Goal: Find specific page/section: Find specific page/section

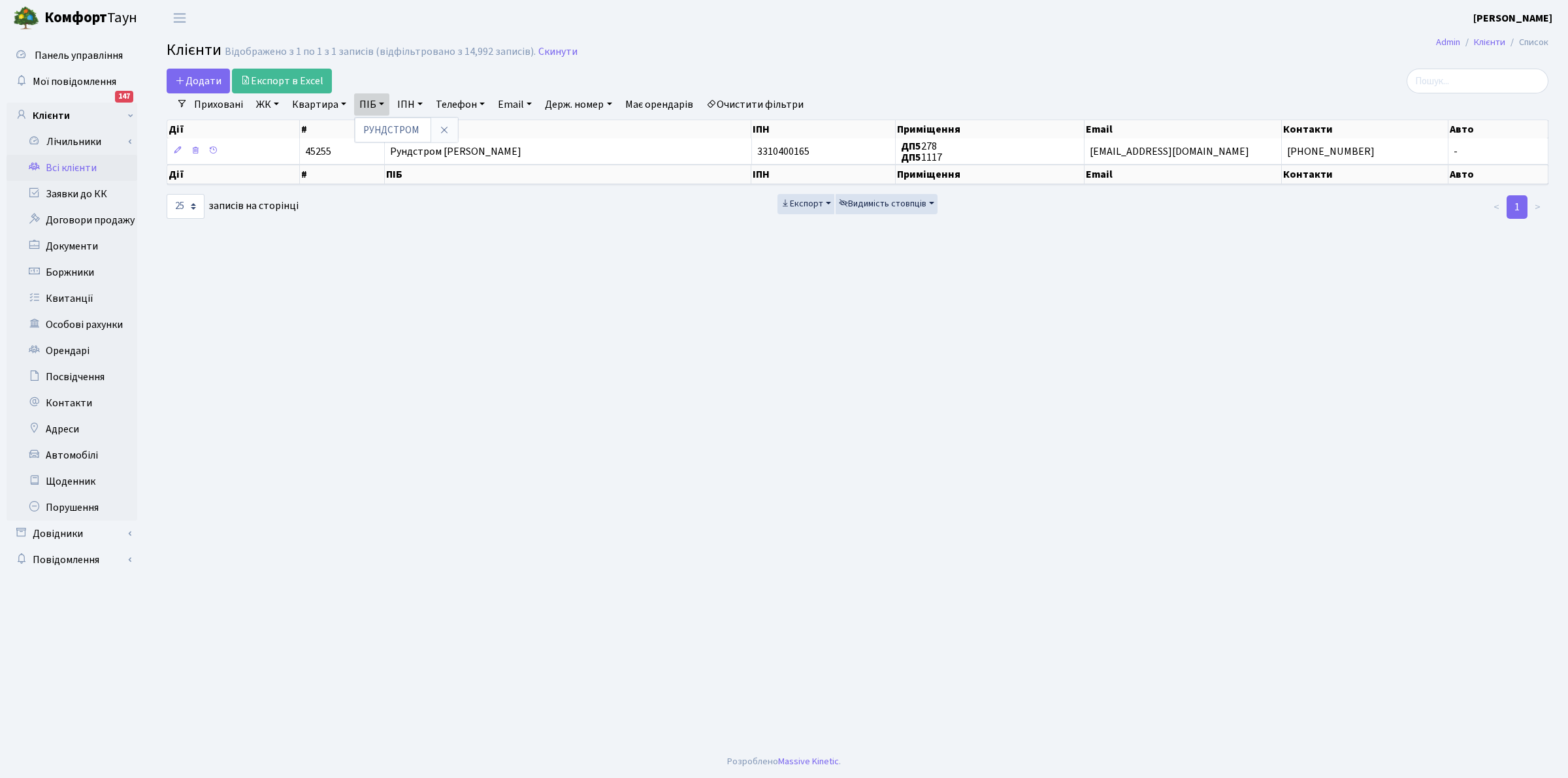
select select "25"
drag, startPoint x: 416, startPoint y: 128, endPoint x: 279, endPoint y: 114, distance: 137.7
click at [279, 114] on ul "Приховані ЖК ТХ, вул. [PERSON_NAME], 1/2 КТ, вул. Регенераторна, 4 КТ2, просп. …" at bounding box center [498, 104] width 622 height 22
click at [369, 106] on link "ПІБ" at bounding box center [372, 104] width 35 height 22
paste input "женко"
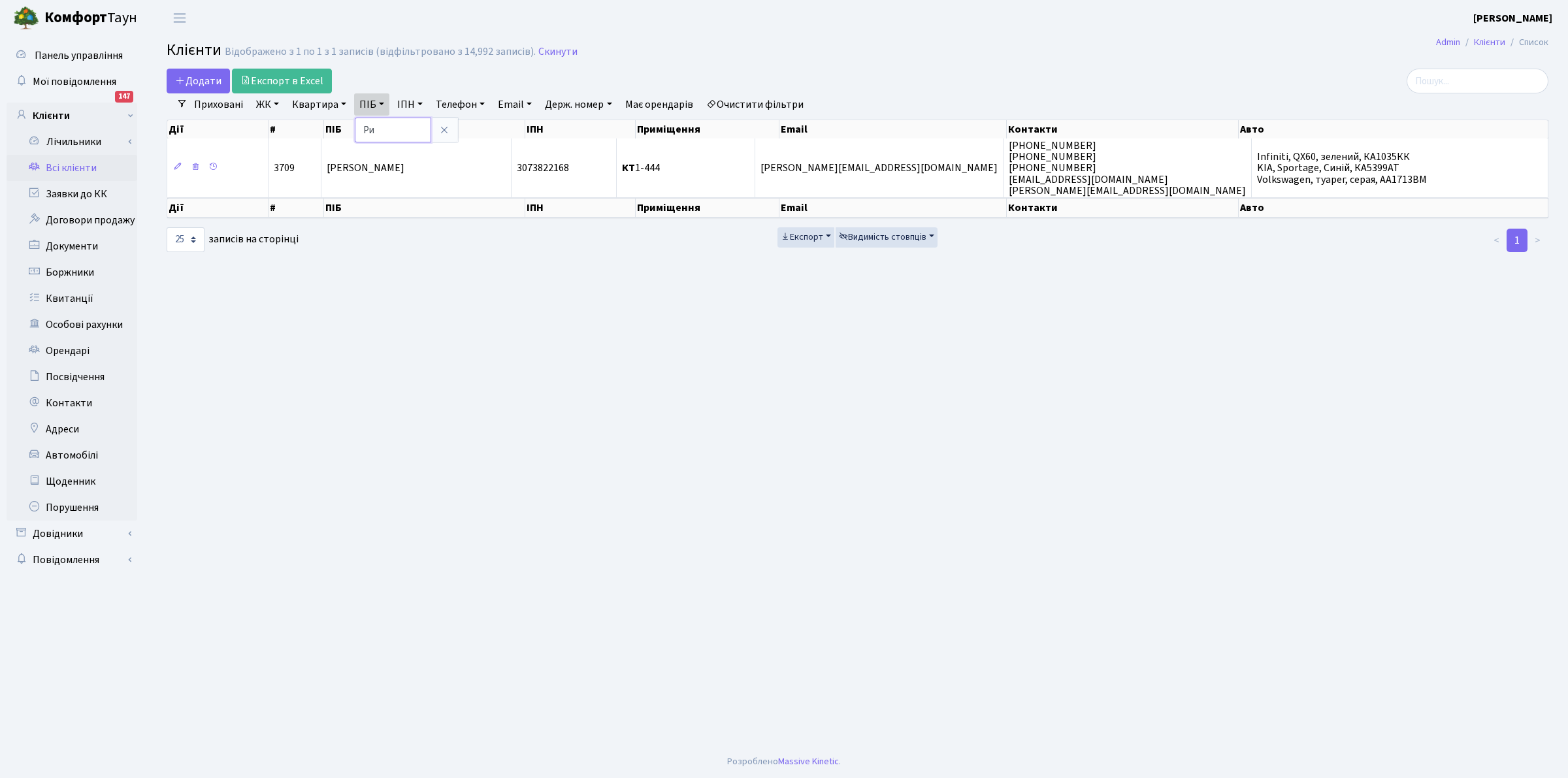
type input "Р"
type input "[PERSON_NAME]"
click at [662, 524] on main "Admin Клієнти Список Клієнти Відображено з 1 по 1 з 1 записів (відфільтровано з…" at bounding box center [857, 389] width 1421 height 709
drag, startPoint x: 697, startPoint y: 530, endPoint x: 687, endPoint y: 524, distance: 11.7
click at [689, 523] on main "Admin Клієнти Список Клієнти Відображено з 1 по 1 з 1 записів (відфільтровано з…" at bounding box center [857, 389] width 1421 height 709
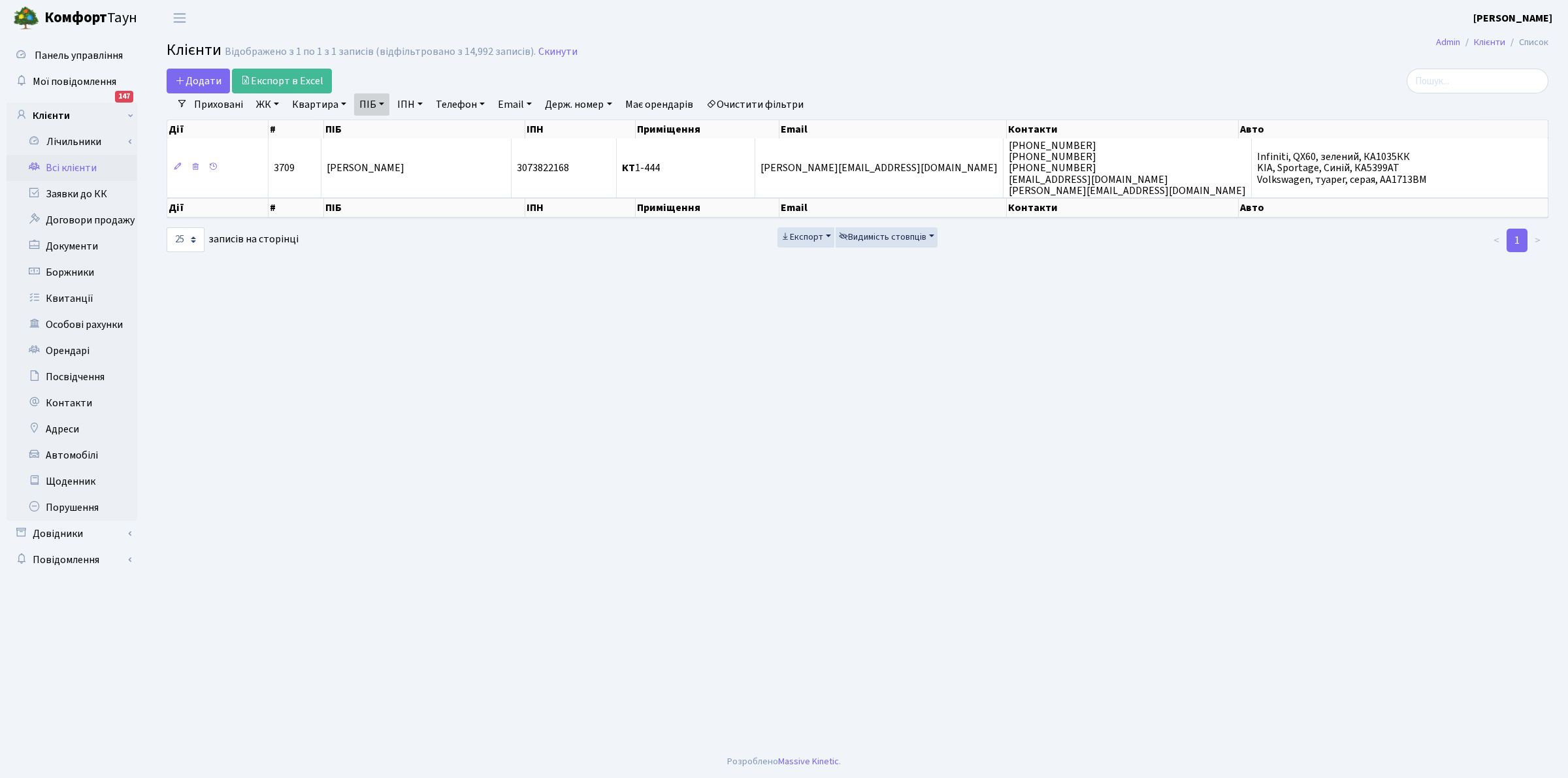
click at [60, 167] on link "Всі клієнти" at bounding box center [71, 167] width 130 height 26
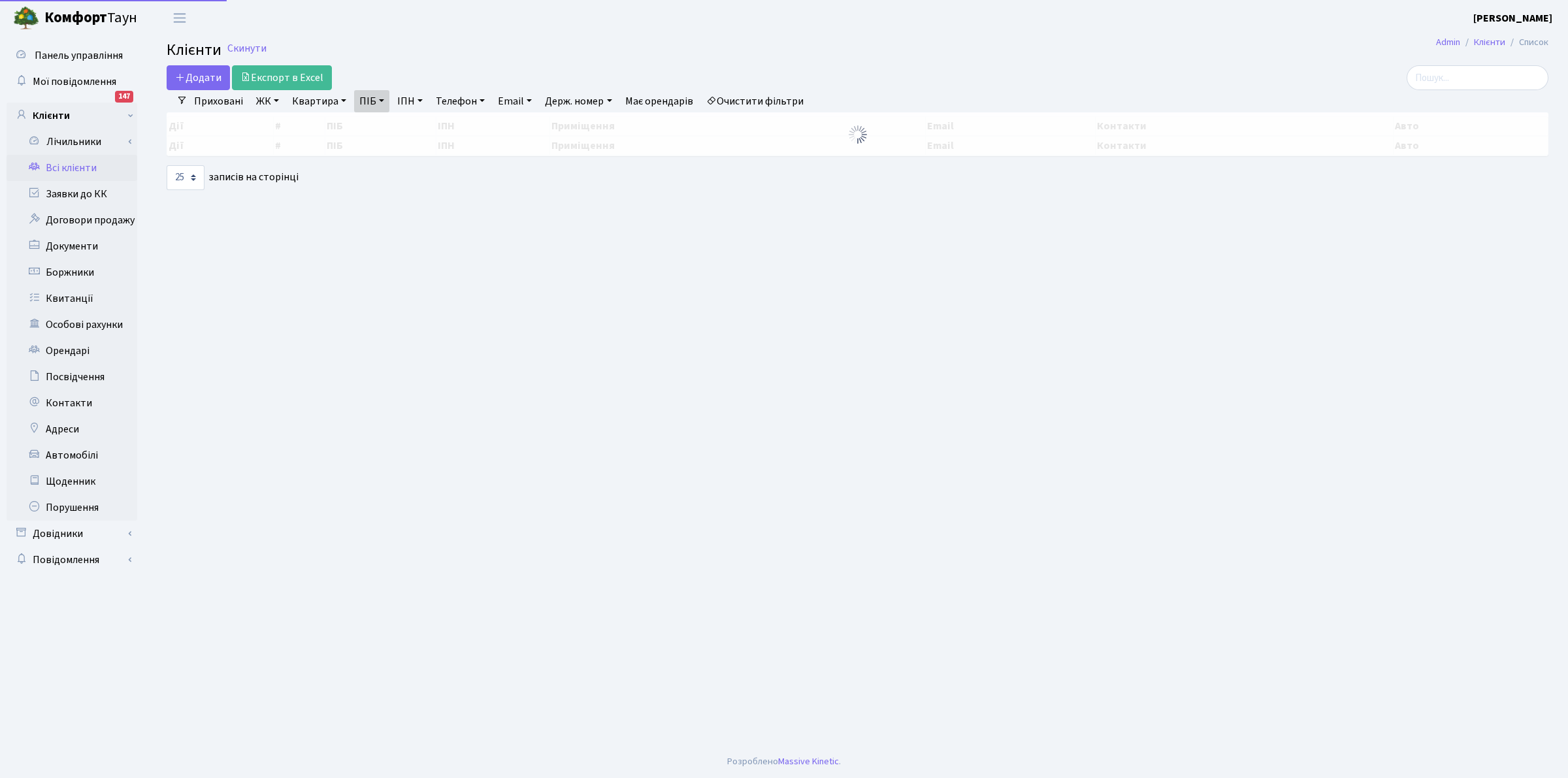
select select "25"
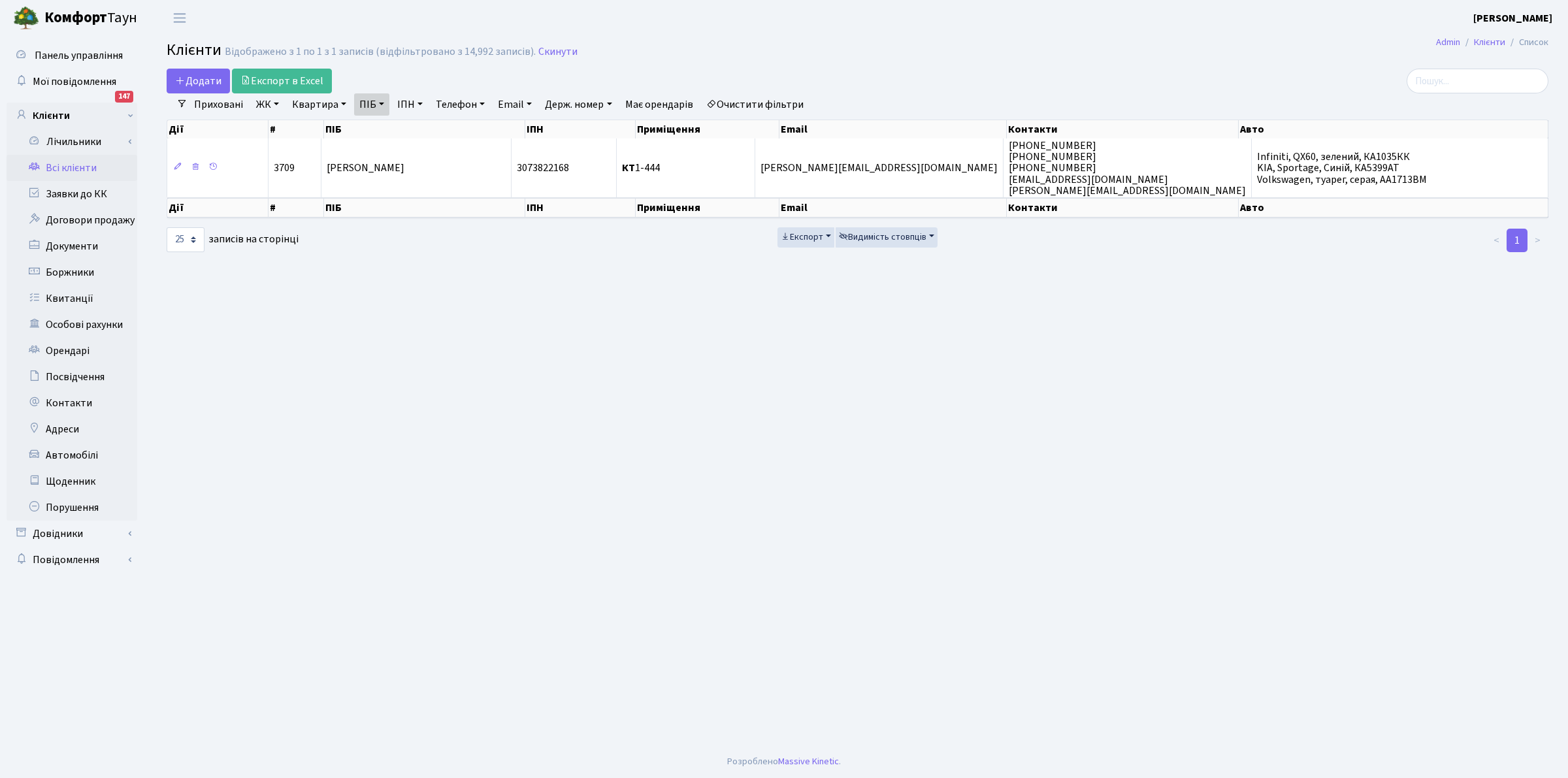
click at [371, 111] on link "ПІБ" at bounding box center [372, 104] width 35 height 22
click at [439, 128] on icon at bounding box center [445, 130] width 11 height 11
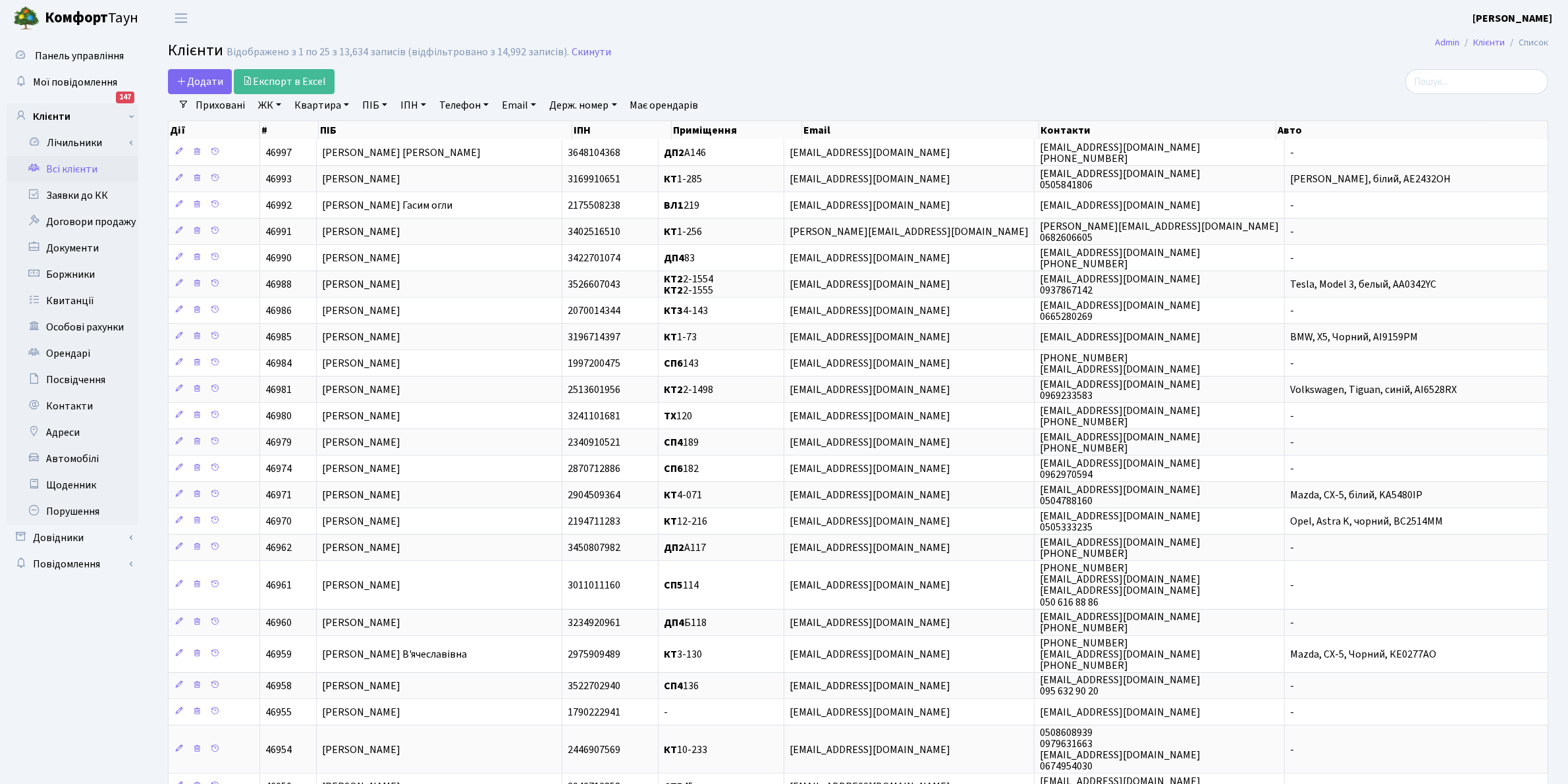
click at [372, 105] on link "ПІБ" at bounding box center [375, 105] width 36 height 22
click at [400, 131] on input "text" at bounding box center [396, 131] width 77 height 25
paste input "Риженко Микола Васильови"
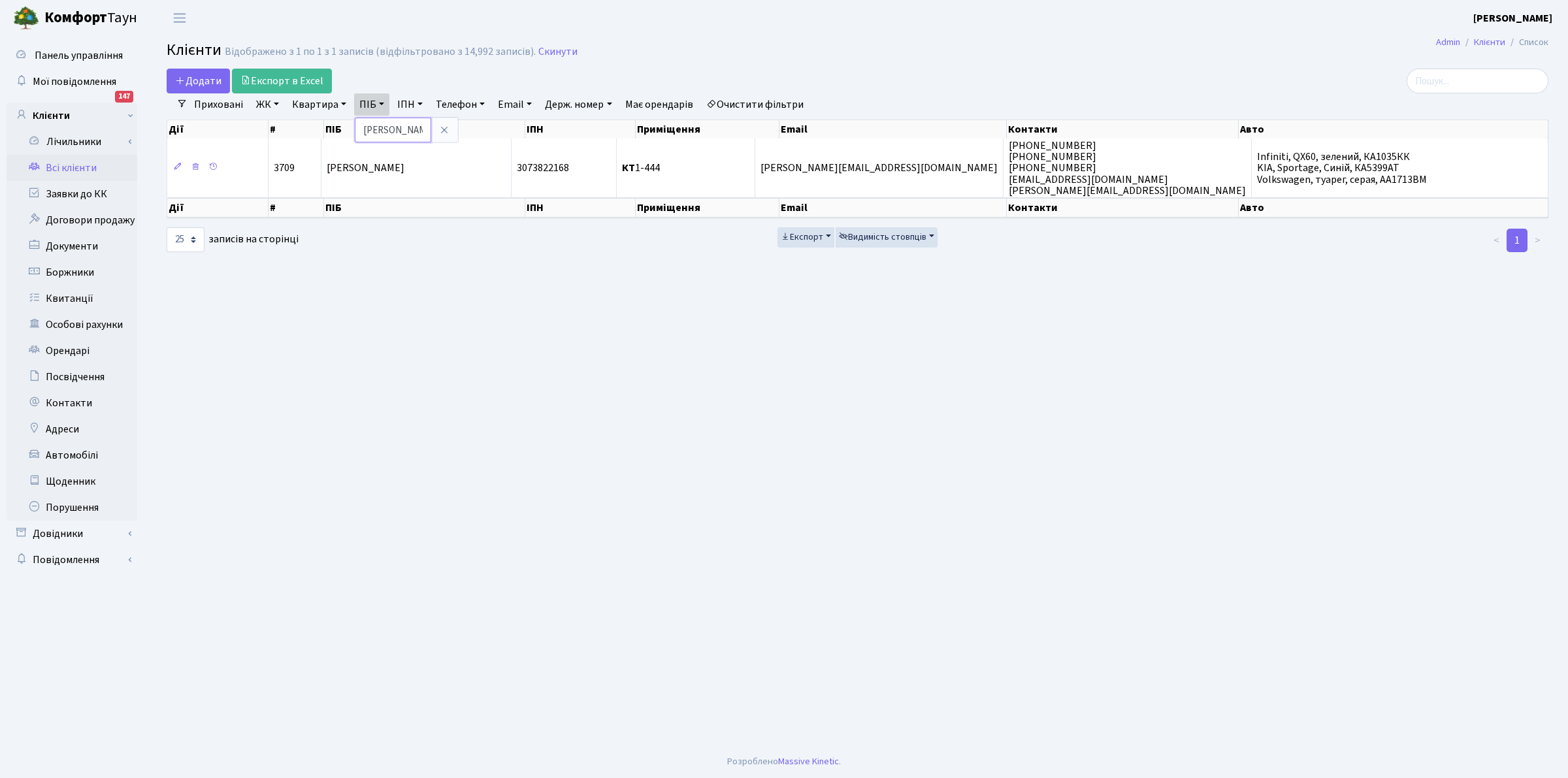
click at [373, 130] on input "[PERSON_NAME]" at bounding box center [393, 130] width 76 height 25
drag, startPoint x: 415, startPoint y: 134, endPoint x: 209, endPoint y: 108, distance: 207.6
click at [209, 108] on ul "Приховані ЖК ТХ, вул. [PERSON_NAME], 1/2 КТ, вул. Регенераторна, 4 КТ2, просп. …" at bounding box center [498, 104] width 622 height 22
click at [373, 103] on link "ПІБ" at bounding box center [372, 104] width 35 height 22
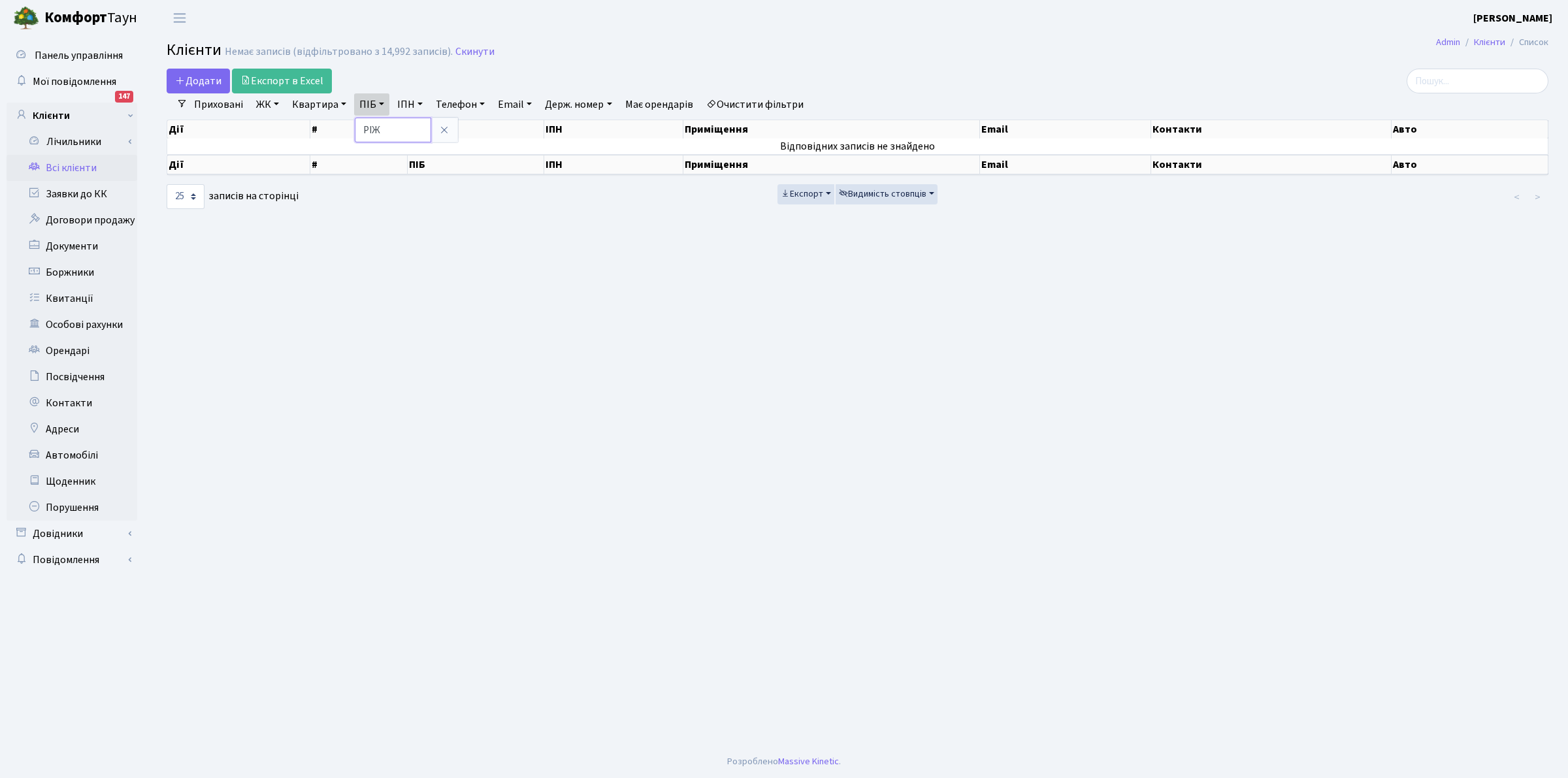
click at [399, 121] on input "РІЖ" at bounding box center [393, 130] width 76 height 25
click at [396, 136] on input "РІЖ" at bounding box center [393, 130] width 76 height 25
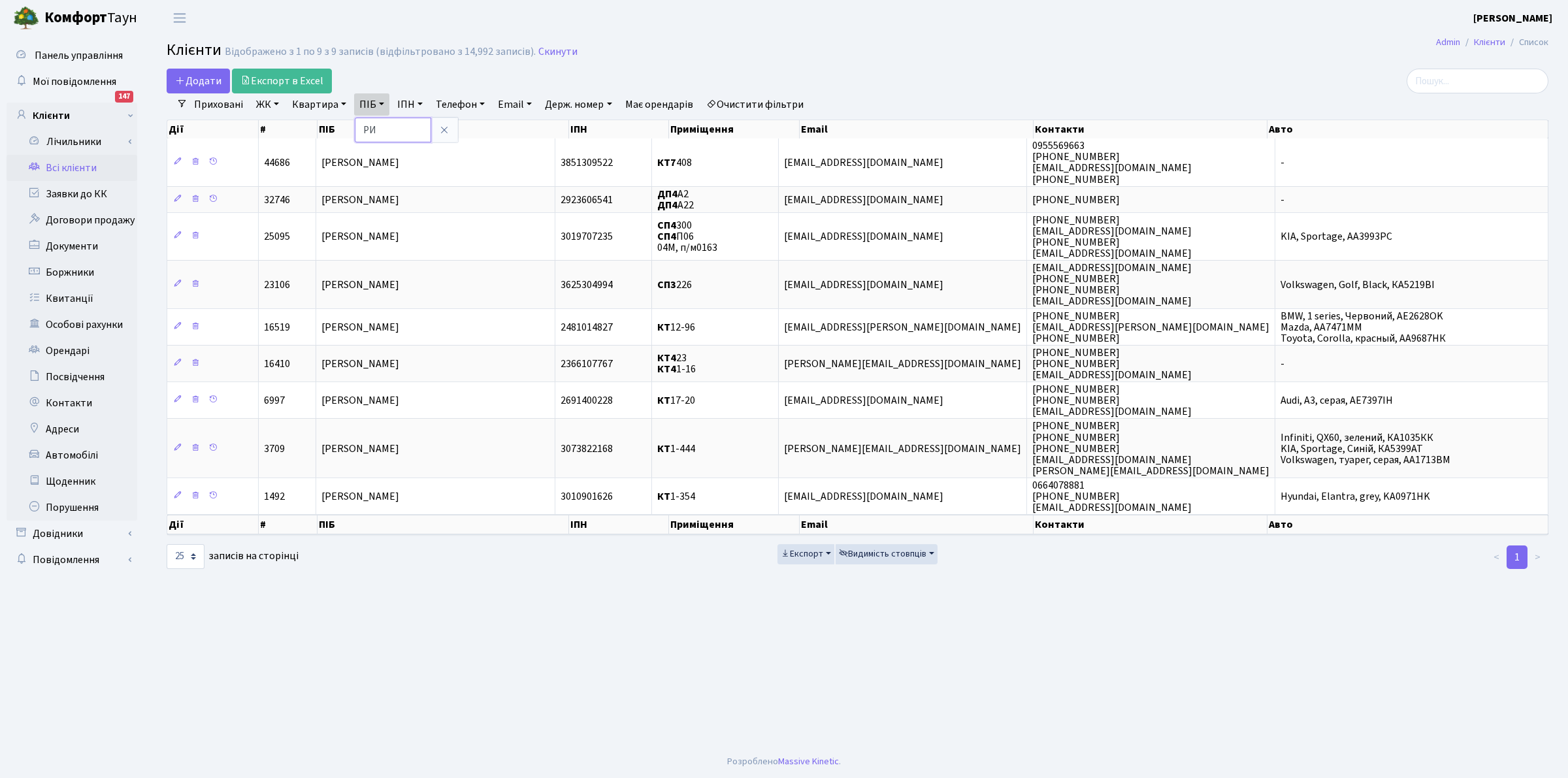
type input "Р"
click at [539, 53] on link "Скинути" at bounding box center [558, 52] width 39 height 12
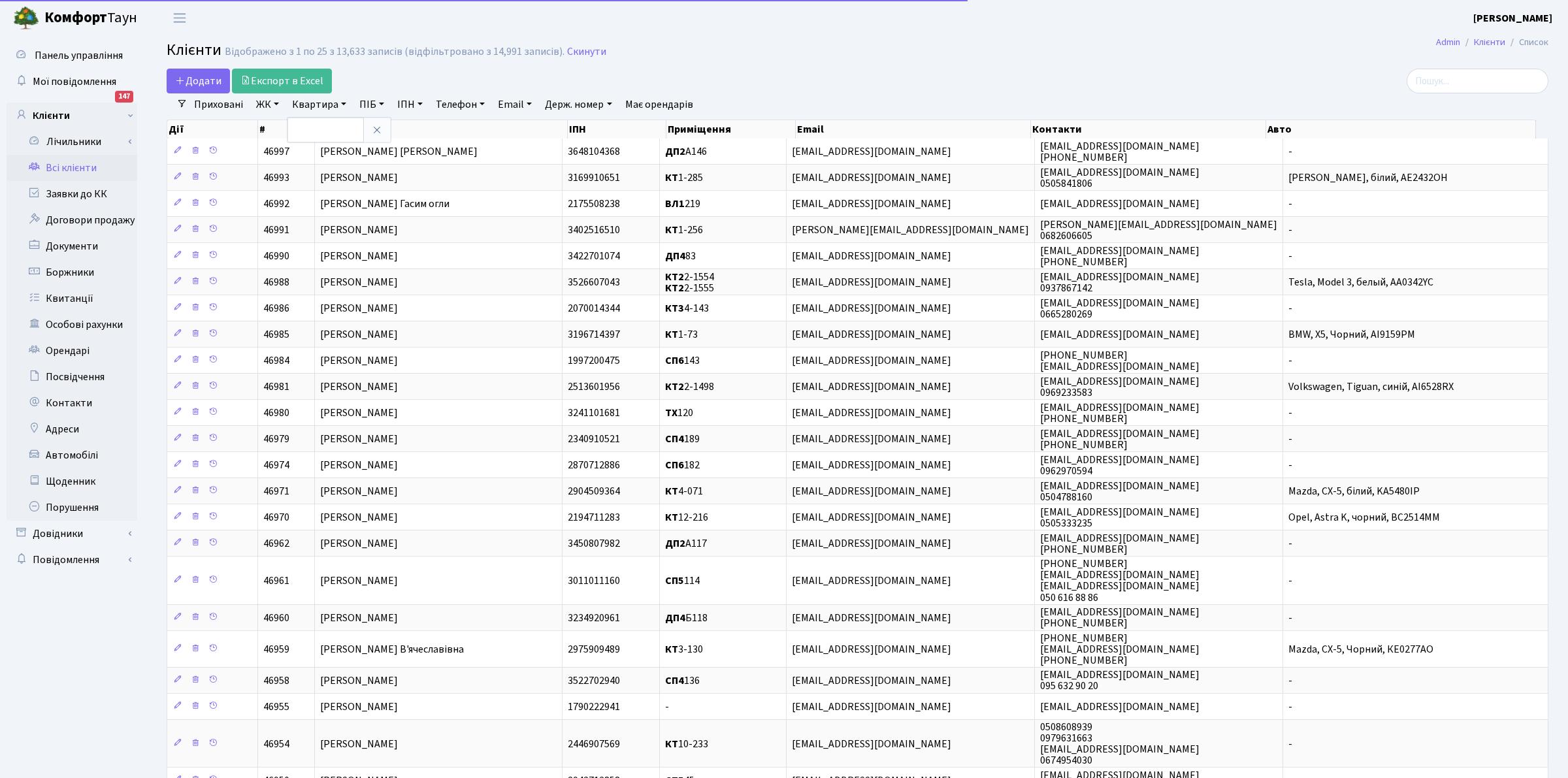
select select "25"
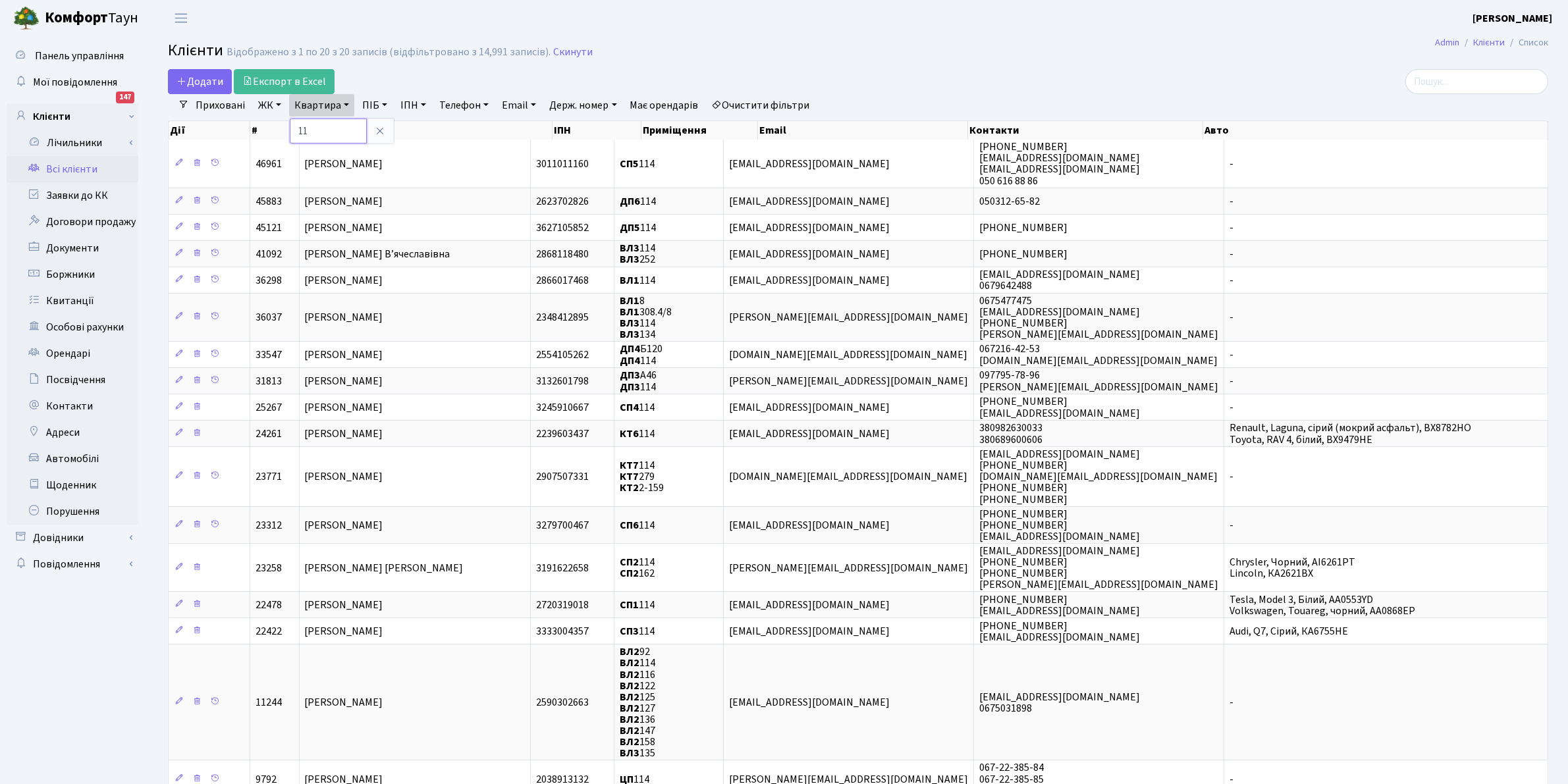
type input "1"
type input "188"
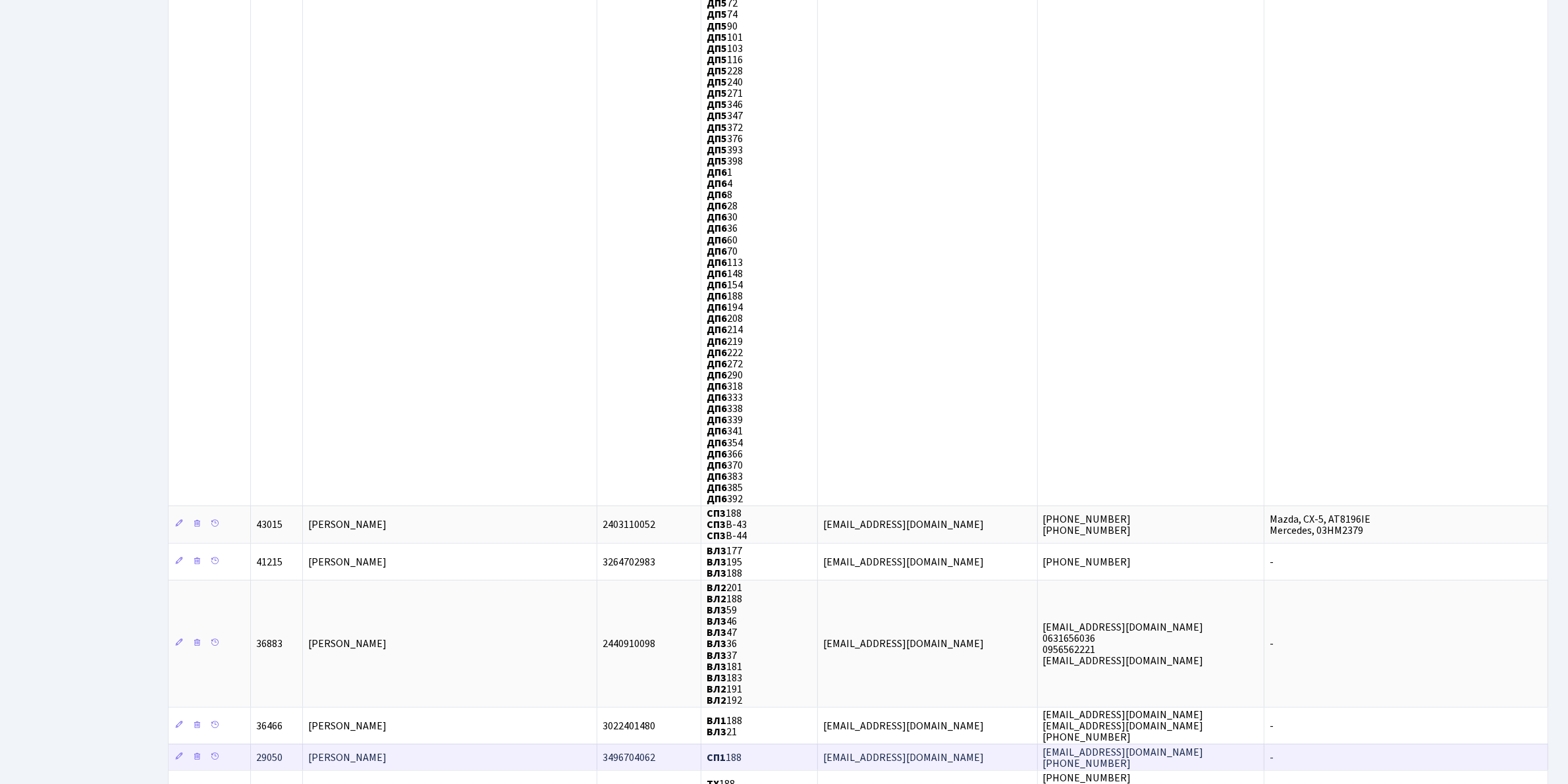
scroll to position [1192, 0]
